Goal: Check status: Check status

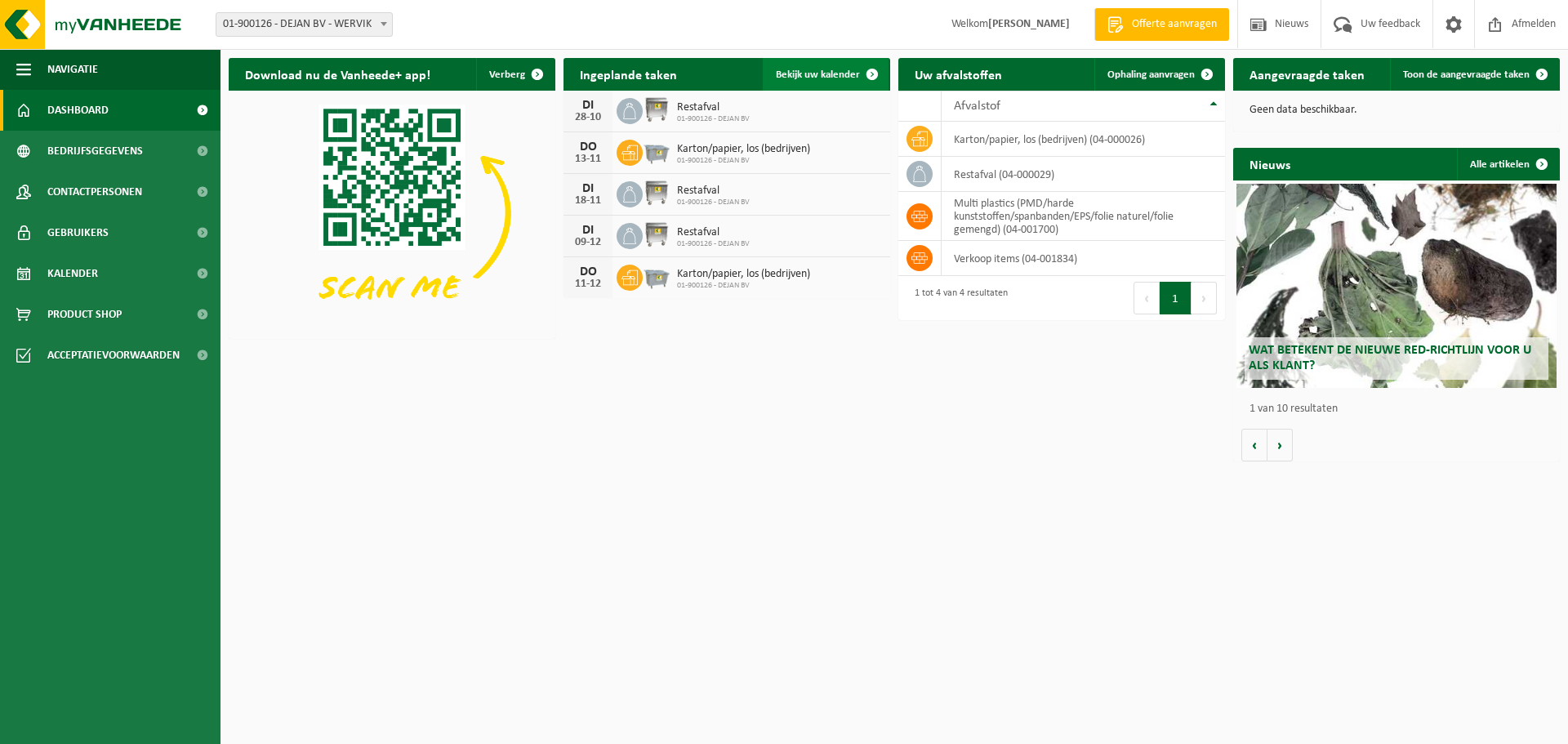
click at [848, 78] on span "Bekijk uw kalender" at bounding box center [818, 74] width 85 height 10
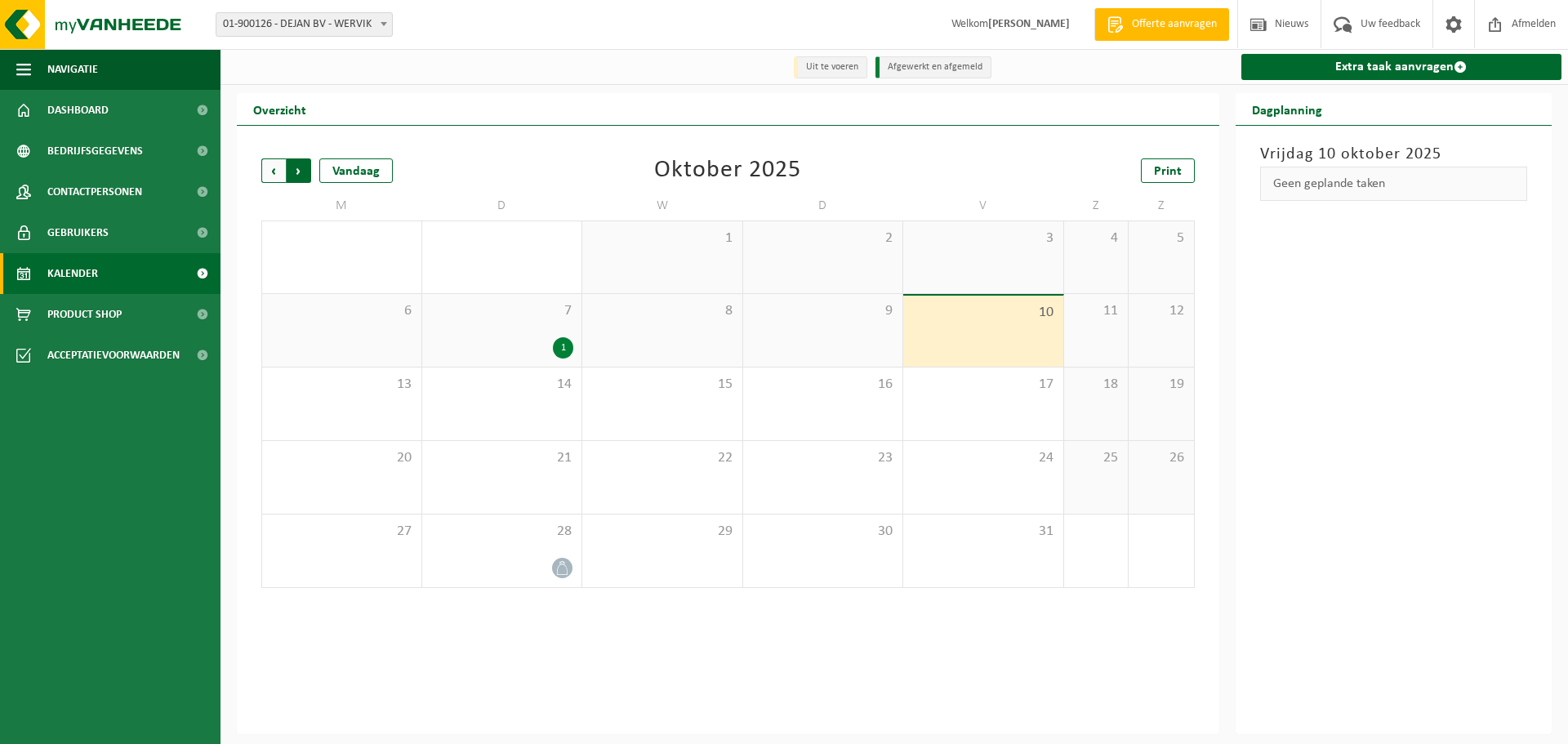
click at [274, 171] on span "Vorige" at bounding box center [273, 171] width 25 height 25
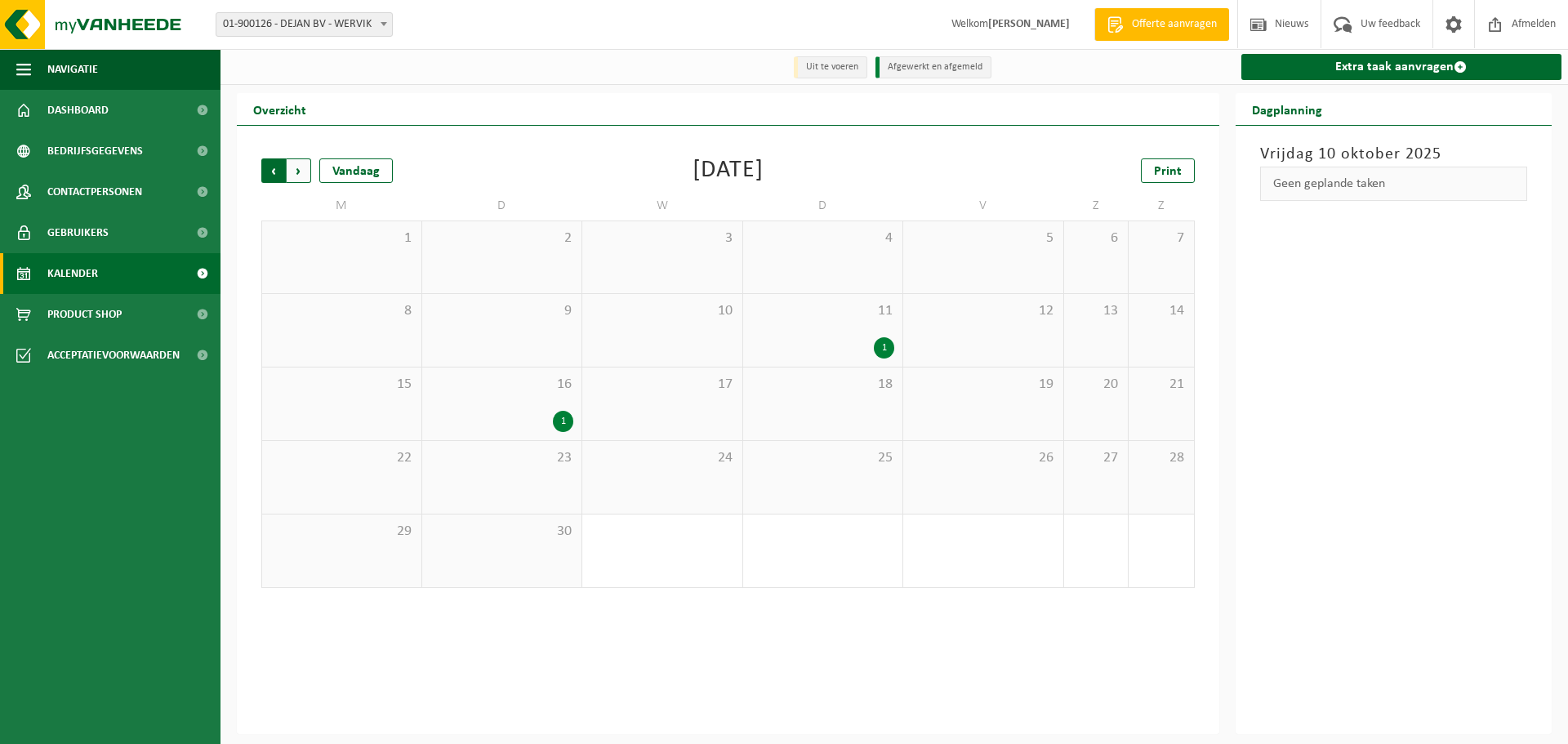
click at [296, 170] on span "Volgende" at bounding box center [299, 171] width 25 height 25
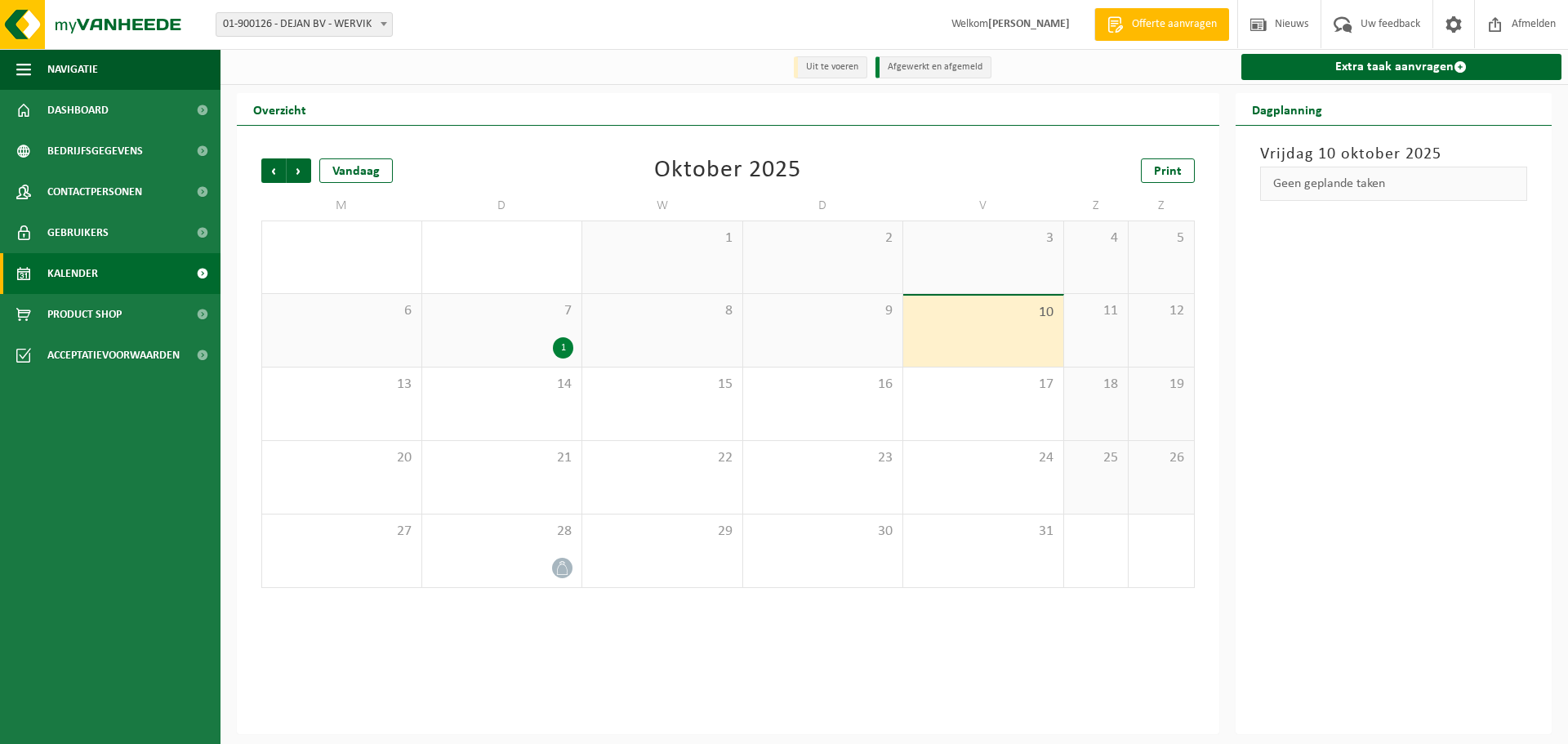
click at [846, 73] on li "Uit te voeren" at bounding box center [831, 67] width 73 height 22
click at [779, 324] on div "9" at bounding box center [824, 329] width 160 height 73
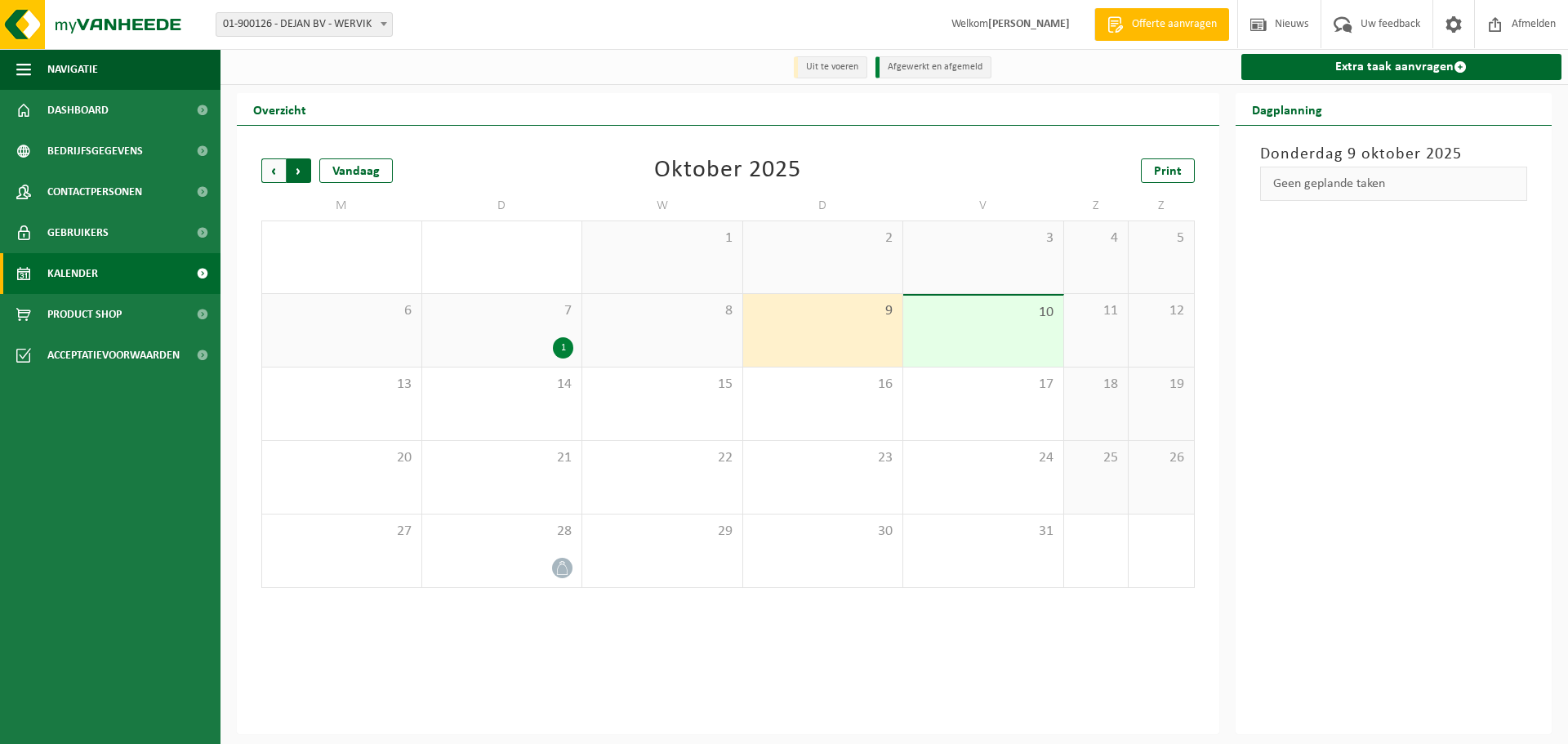
click at [273, 170] on span "Vorige" at bounding box center [273, 171] width 25 height 25
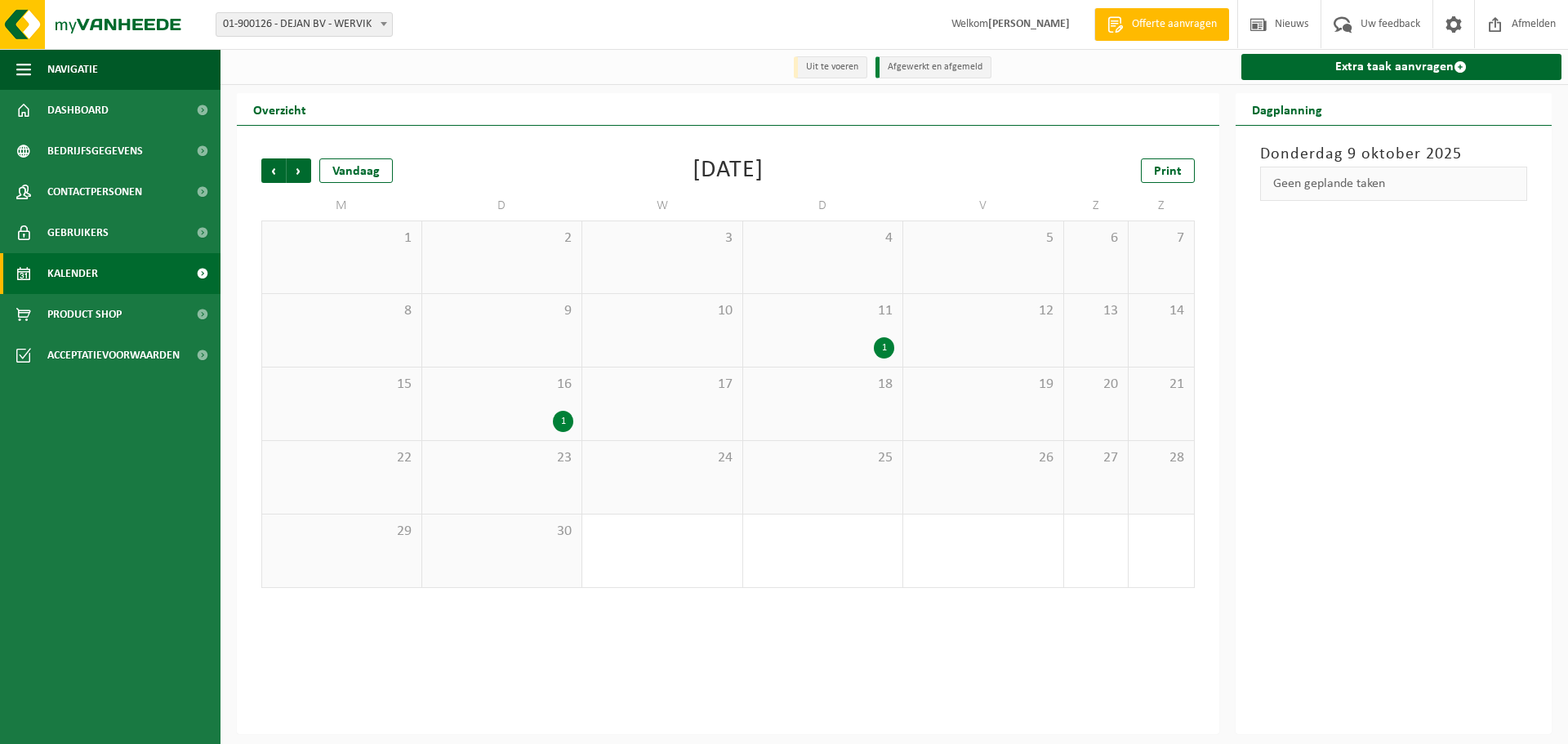
click at [109, 276] on link "Kalender" at bounding box center [110, 274] width 220 height 41
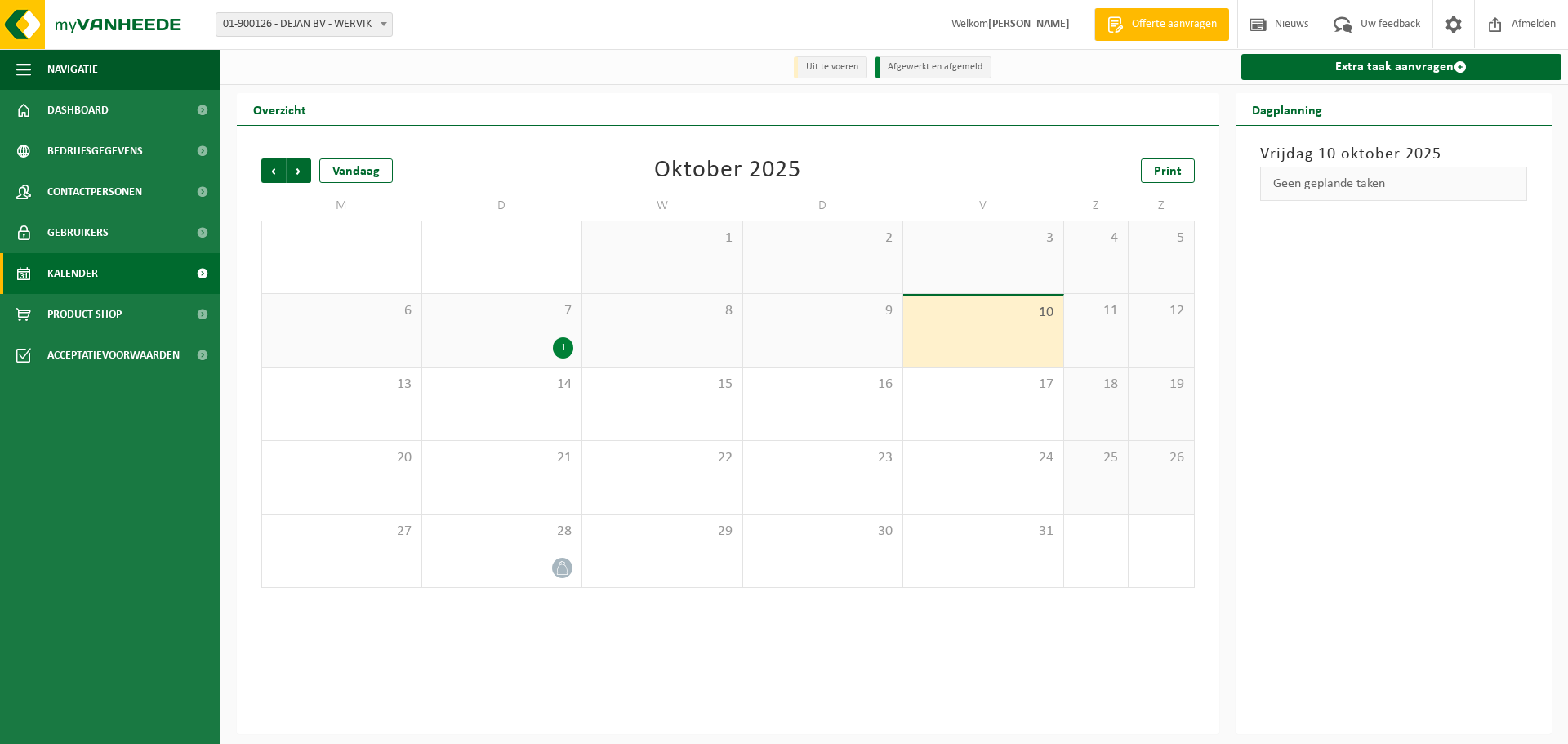
click at [861, 336] on div "9" at bounding box center [824, 329] width 160 height 73
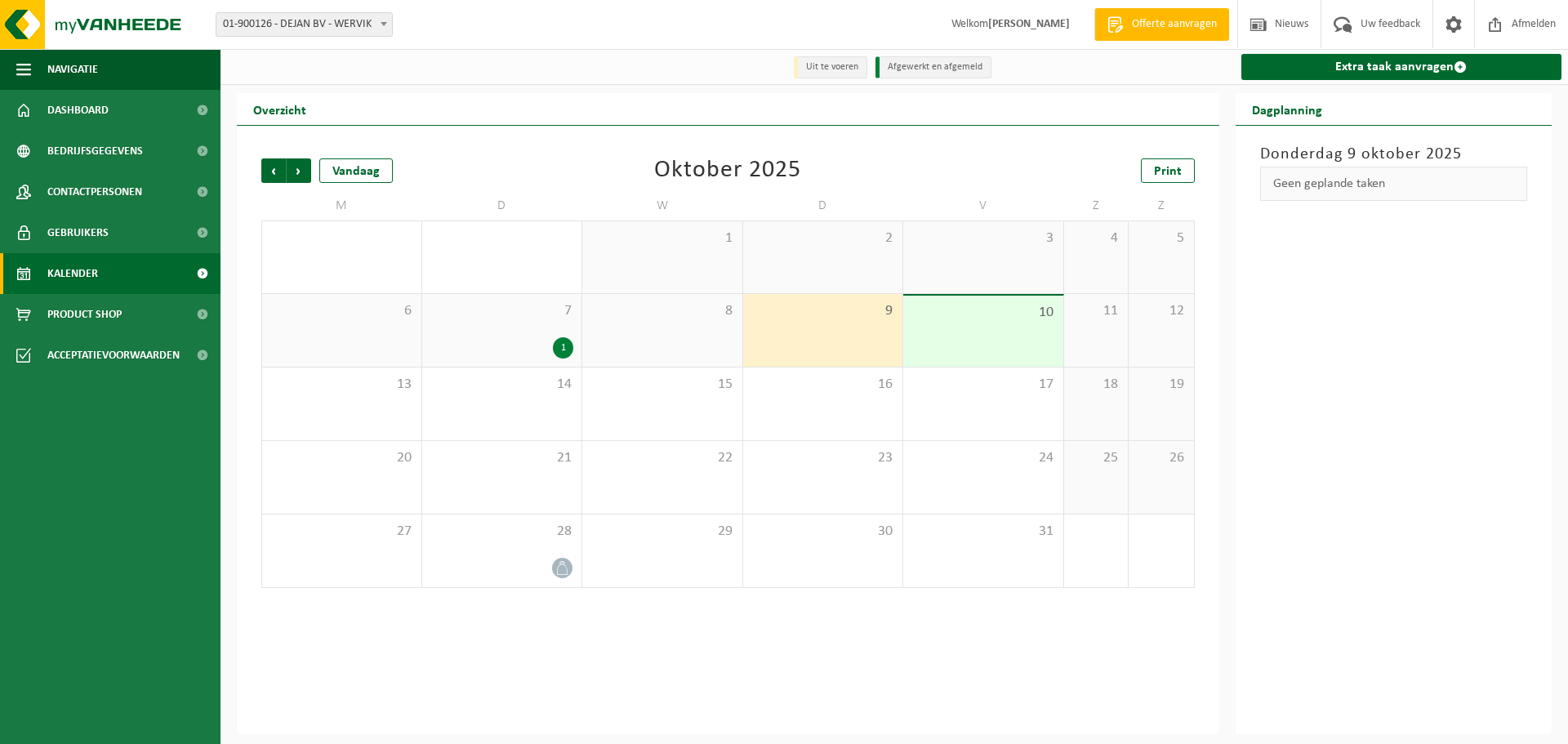
click at [945, 334] on div "10" at bounding box center [983, 330] width 160 height 71
